Goal: Communication & Community: Answer question/provide support

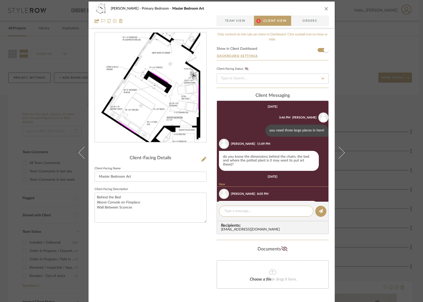
scroll to position [18, 0]
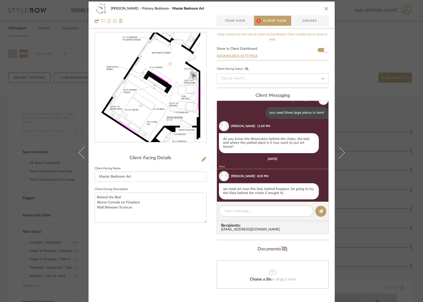
click at [251, 211] on textarea at bounding box center [266, 210] width 84 height 5
type textarea "I"
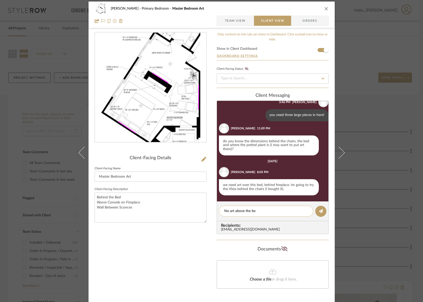
scroll to position [12, 0]
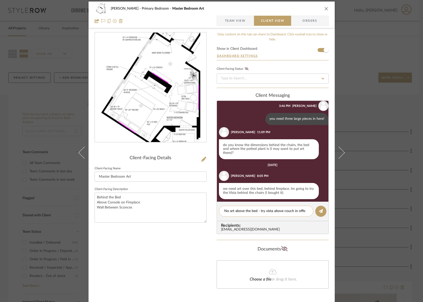
type textarea "No art above the bed - try vista above couch in office"
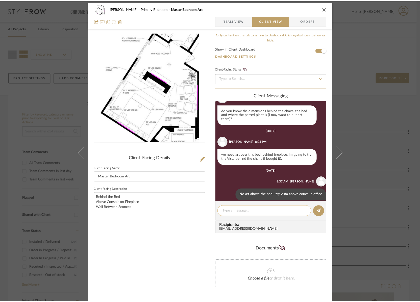
scroll to position [47, 0]
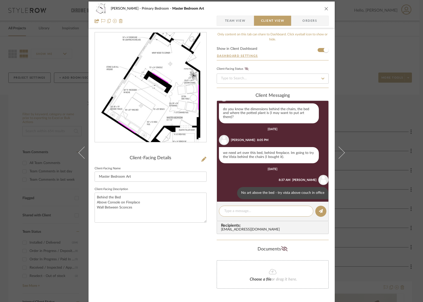
click at [325, 6] on button "close" at bounding box center [326, 8] width 5 height 5
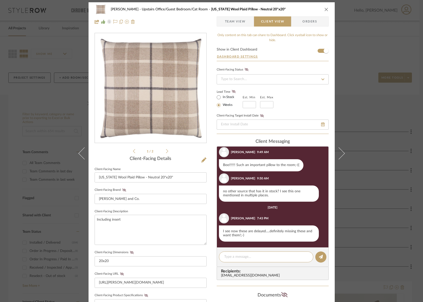
scroll to position [251, 0]
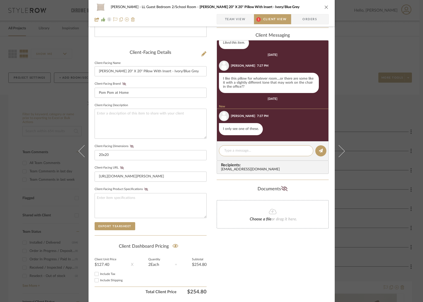
scroll to position [122, 0]
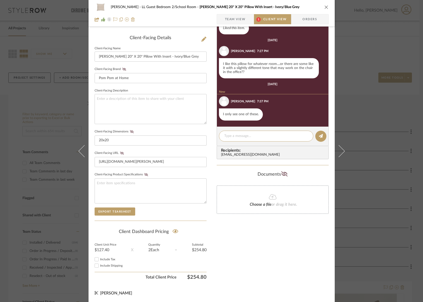
click at [230, 14] on div "Guerin LL Guest Bedroom 2/School Room Jojo 20" X 20" Pillow With Insert - Ivory…" at bounding box center [212, 13] width 246 height 27
click at [231, 16] on span "Team View" at bounding box center [235, 19] width 21 height 10
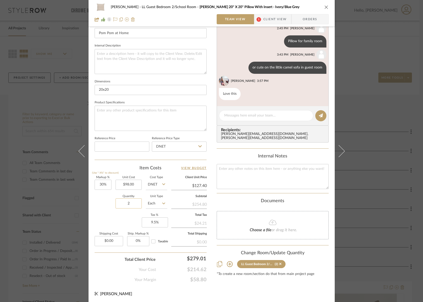
click at [127, 207] on input "2" at bounding box center [129, 203] width 26 height 10
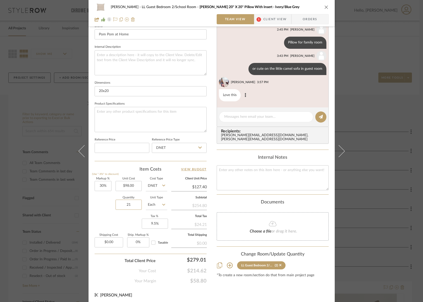
scroll to position [165, 0]
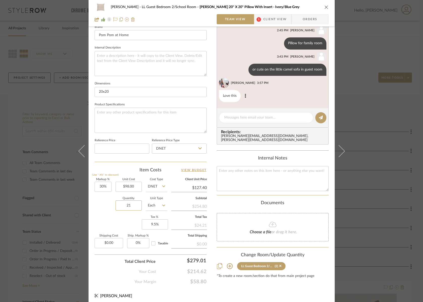
type input "2"
type input "1"
click at [281, 24] on span "Client View" at bounding box center [274, 19] width 23 height 10
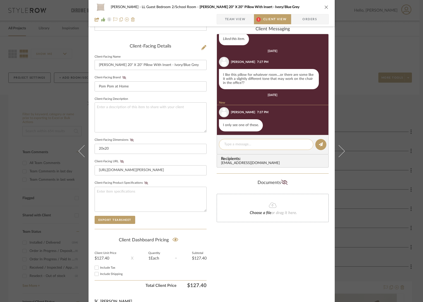
scroll to position [80, 0]
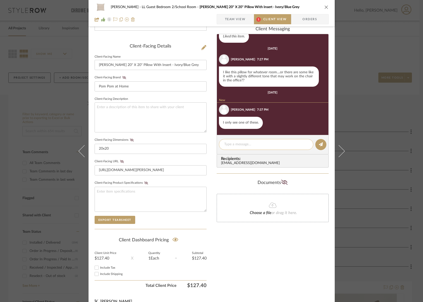
click at [240, 145] on textarea at bounding box center [266, 144] width 84 height 5
drag, startPoint x: 236, startPoint y: 144, endPoint x: 246, endPoint y: 146, distance: 9.8
click at [236, 144] on textarea "yes only ordered 1" at bounding box center [266, 144] width 84 height 5
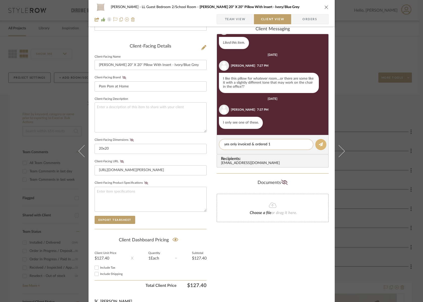
type textarea "yes only invoiced & ordered 1"
click at [315, 145] on button at bounding box center [320, 144] width 11 height 11
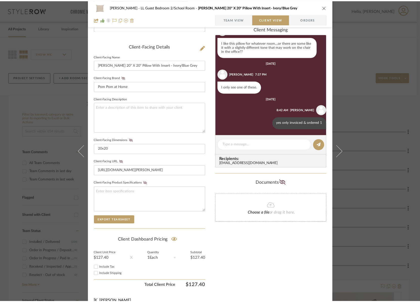
scroll to position [110, 0]
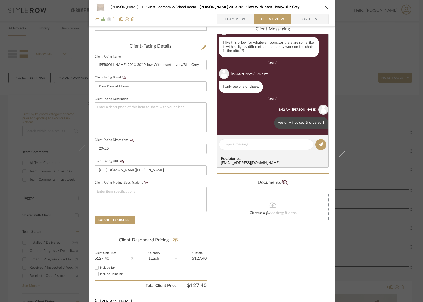
click at [327, 7] on button "close" at bounding box center [326, 7] width 5 height 5
